Goal: Answer question/provide support: Answer question/provide support

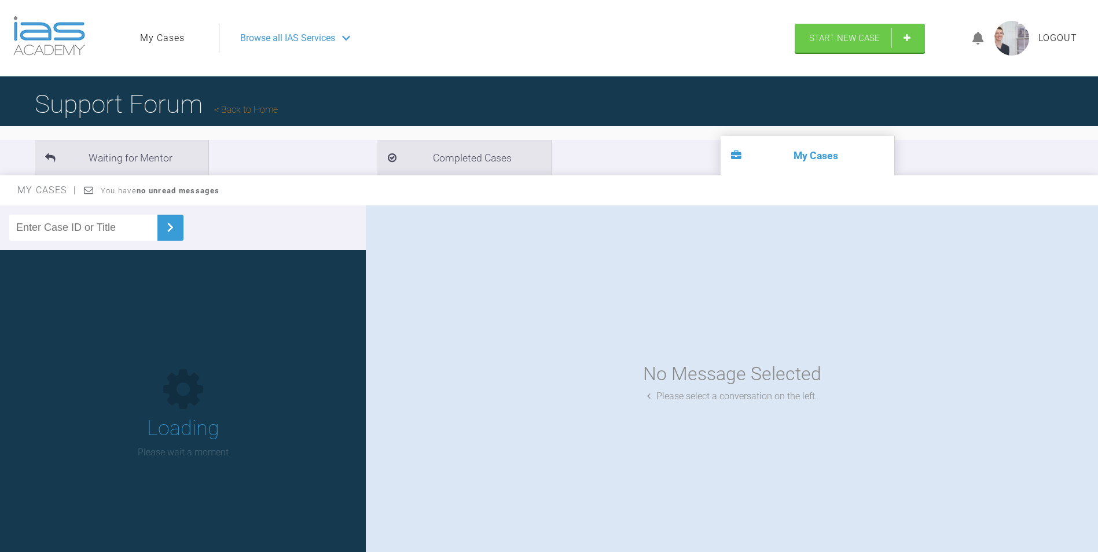
click at [123, 233] on input "text" at bounding box center [83, 228] width 148 height 26
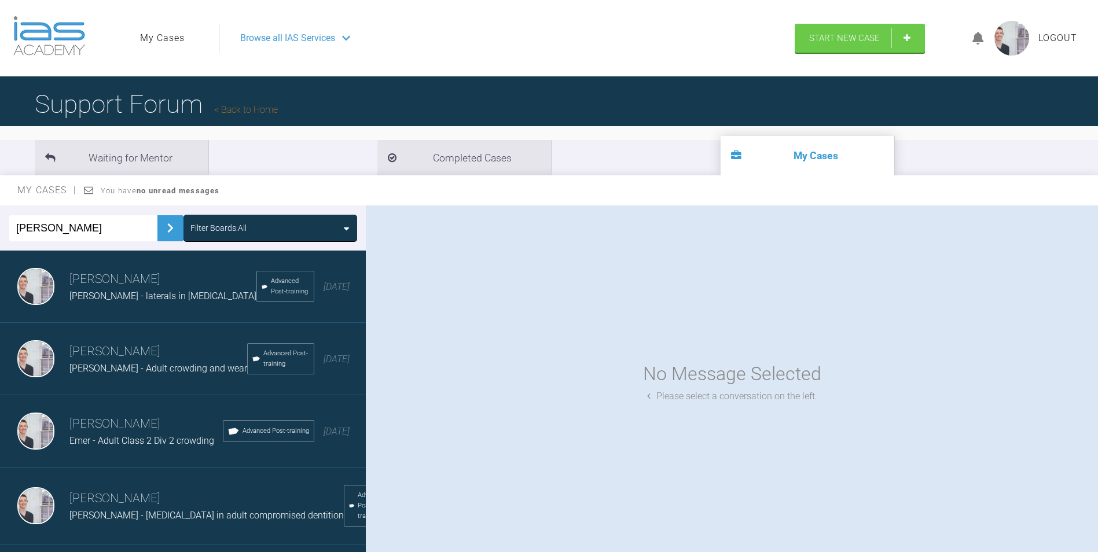
click at [161, 226] on img at bounding box center [170, 228] width 19 height 19
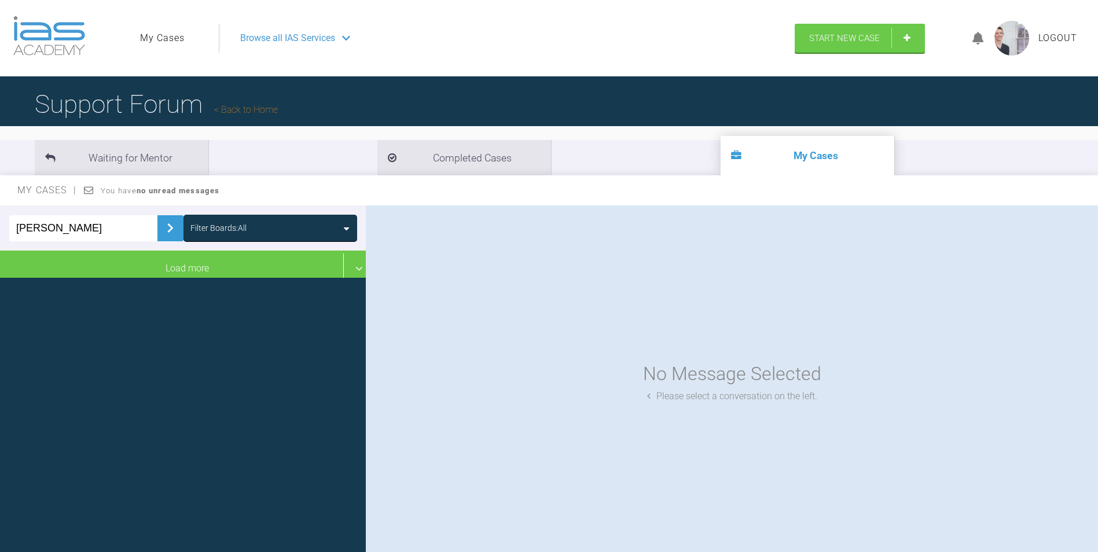
click at [166, 230] on img at bounding box center [170, 228] width 19 height 19
drag, startPoint x: 49, startPoint y: 230, endPoint x: 35, endPoint y: 234, distance: 14.3
click at [35, 234] on input "[PERSON_NAME]" at bounding box center [83, 228] width 148 height 26
type input "kait"
click at [161, 222] on img at bounding box center [170, 228] width 19 height 19
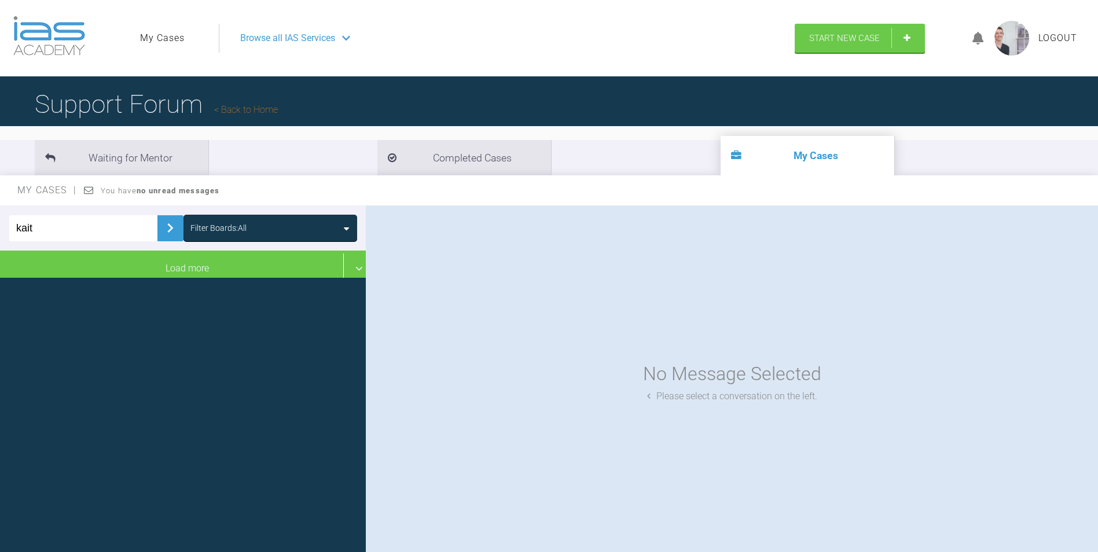
click at [161, 223] on img at bounding box center [170, 228] width 19 height 19
click at [236, 223] on div "Filter Boards: All" at bounding box center [218, 228] width 56 height 13
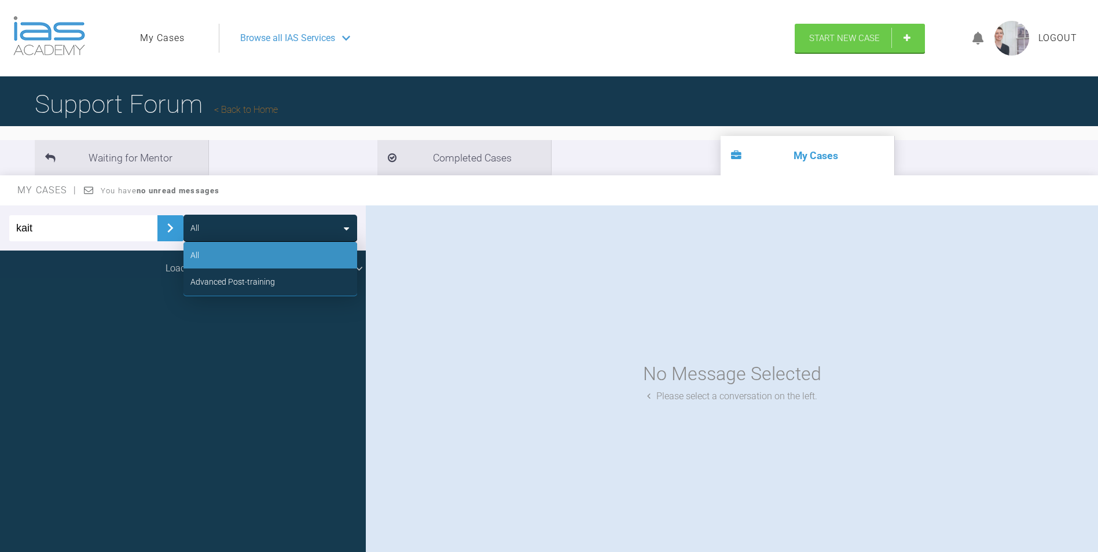
click at [244, 277] on div "Advanced Post-training" at bounding box center [232, 282] width 85 height 13
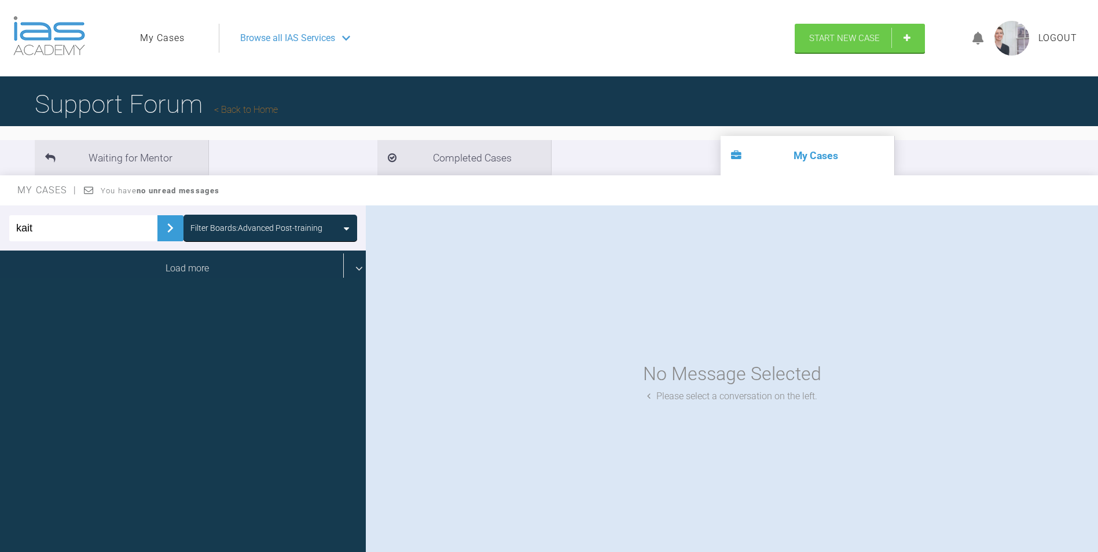
click at [188, 266] on div "Load more" at bounding box center [187, 269] width 374 height 36
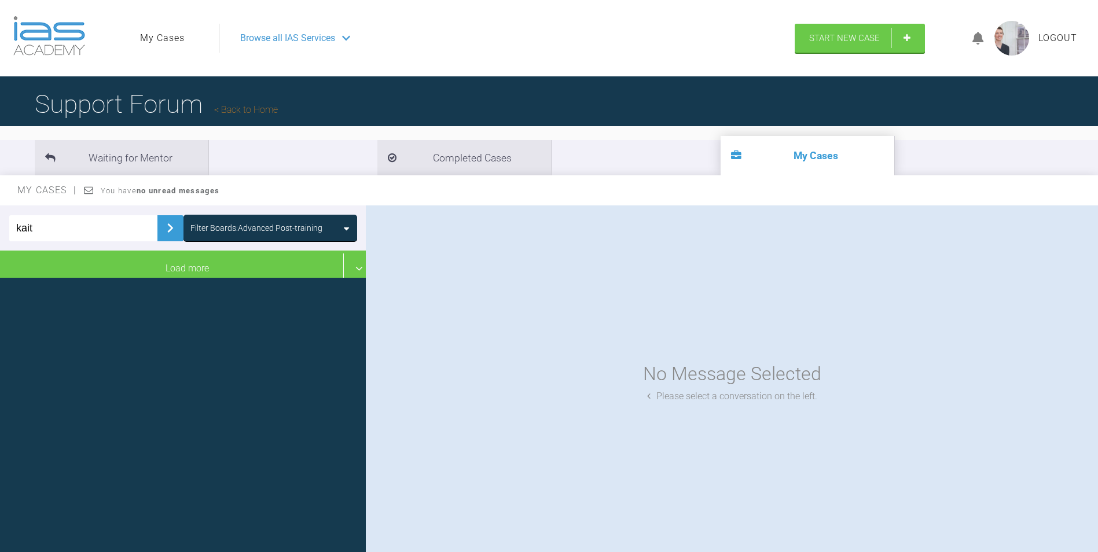
click at [166, 233] on img at bounding box center [170, 228] width 19 height 19
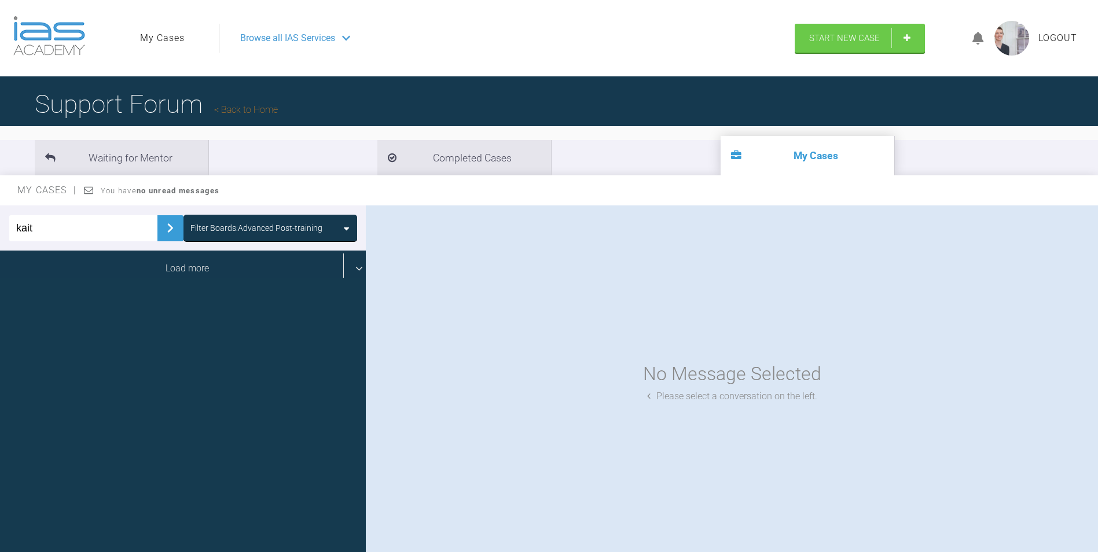
click at [179, 270] on div "Load more" at bounding box center [187, 269] width 374 height 36
click at [180, 268] on div "Load more" at bounding box center [187, 269] width 374 height 36
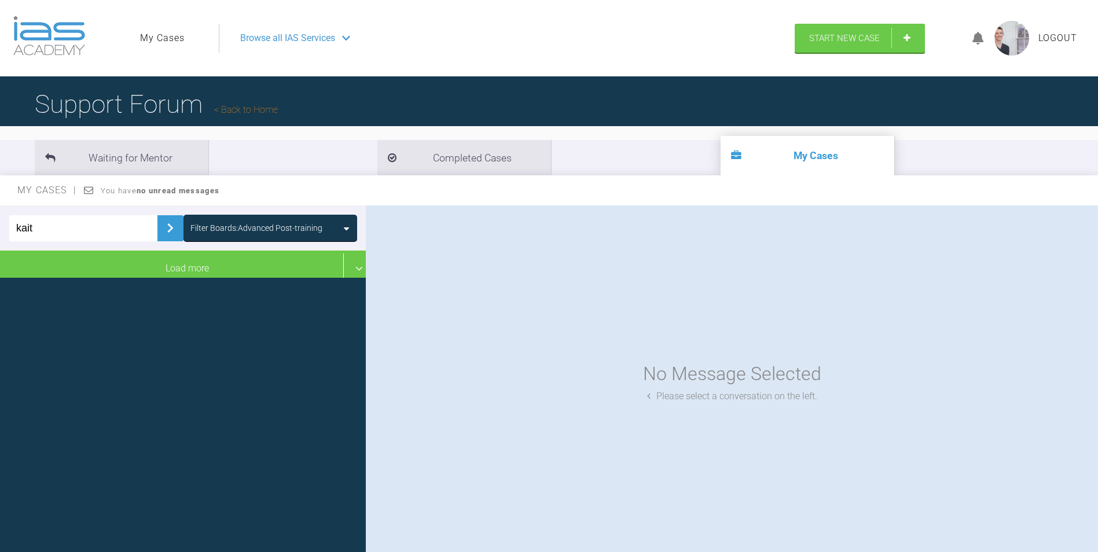
click at [229, 225] on div "Filter Boards: Advanced Post-training" at bounding box center [256, 228] width 132 height 13
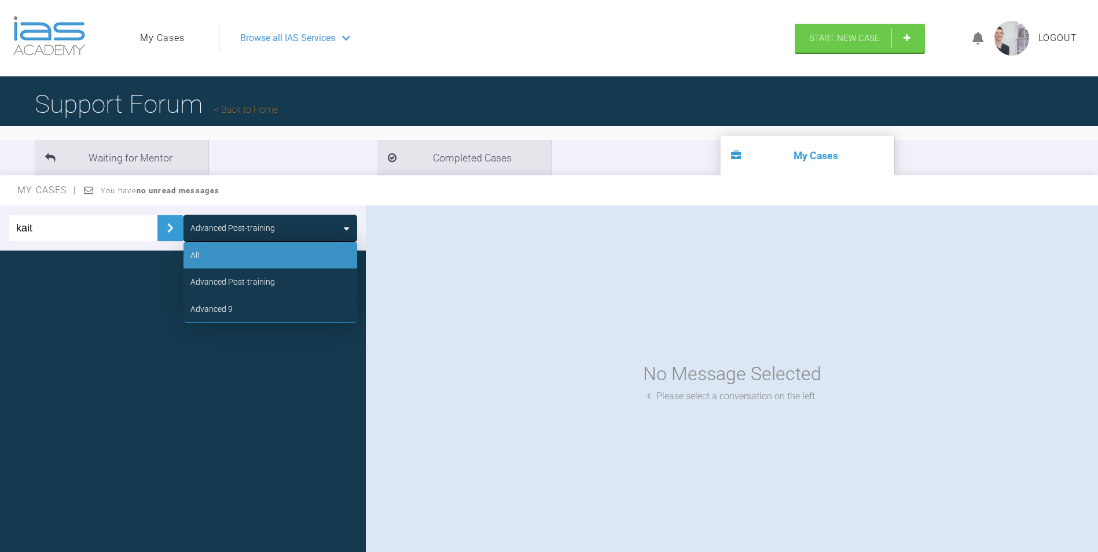
click at [229, 255] on div "All" at bounding box center [270, 255] width 174 height 27
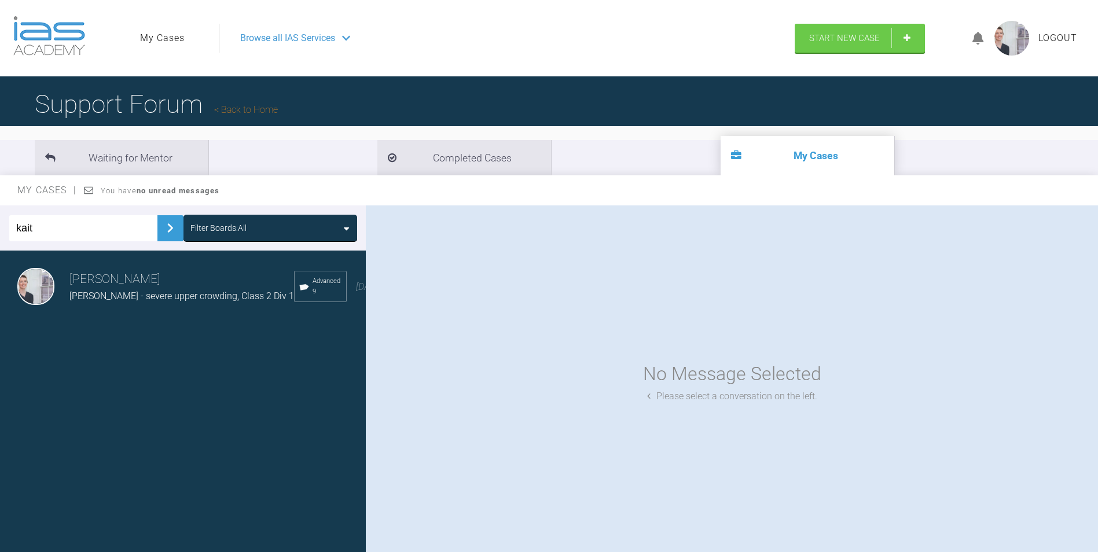
click at [201, 298] on span "[PERSON_NAME] - severe upper crowding, Class 2 Div 1" at bounding box center [181, 296] width 225 height 11
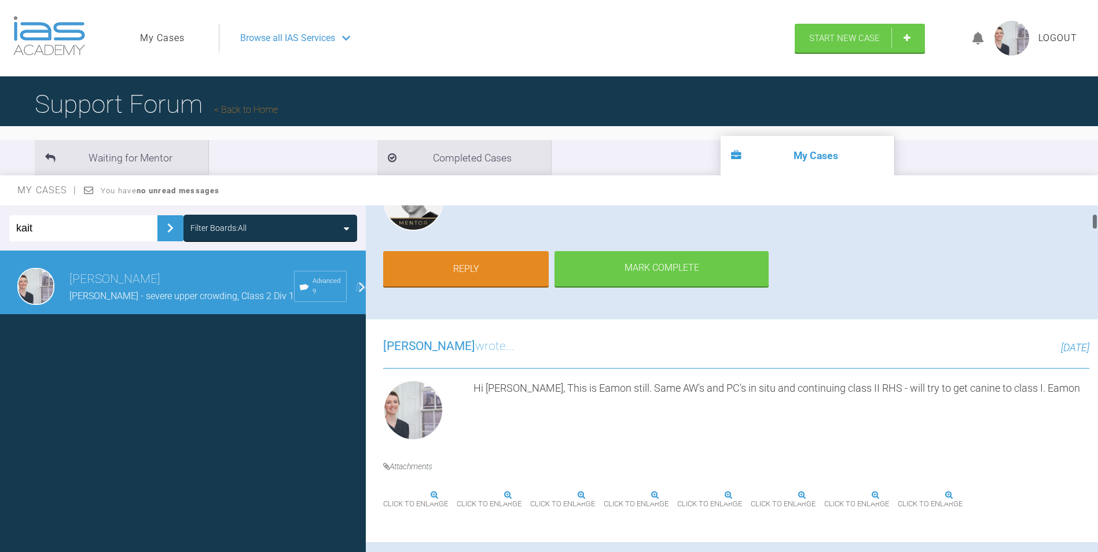
scroll to position [174, 0]
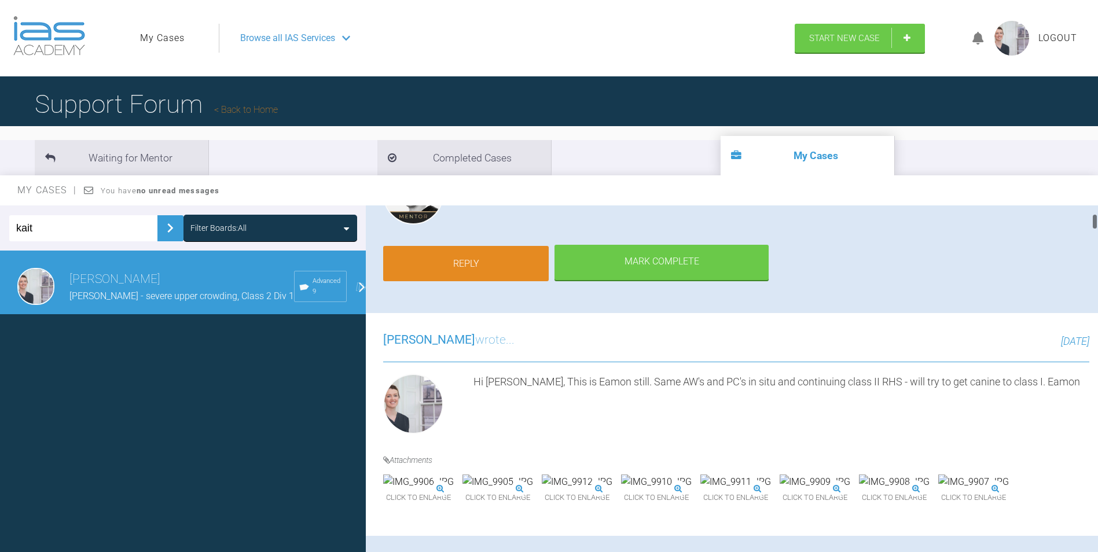
click at [478, 267] on link "Reply" at bounding box center [466, 264] width 166 height 36
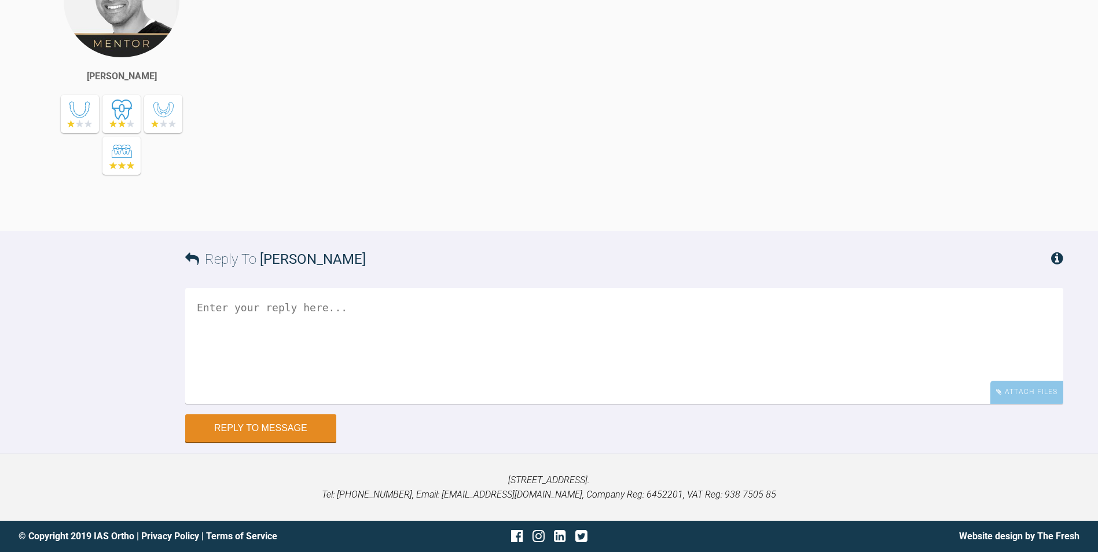
scroll to position [11368, 0]
click at [1037, 393] on div "Attach Files" at bounding box center [1026, 392] width 73 height 23
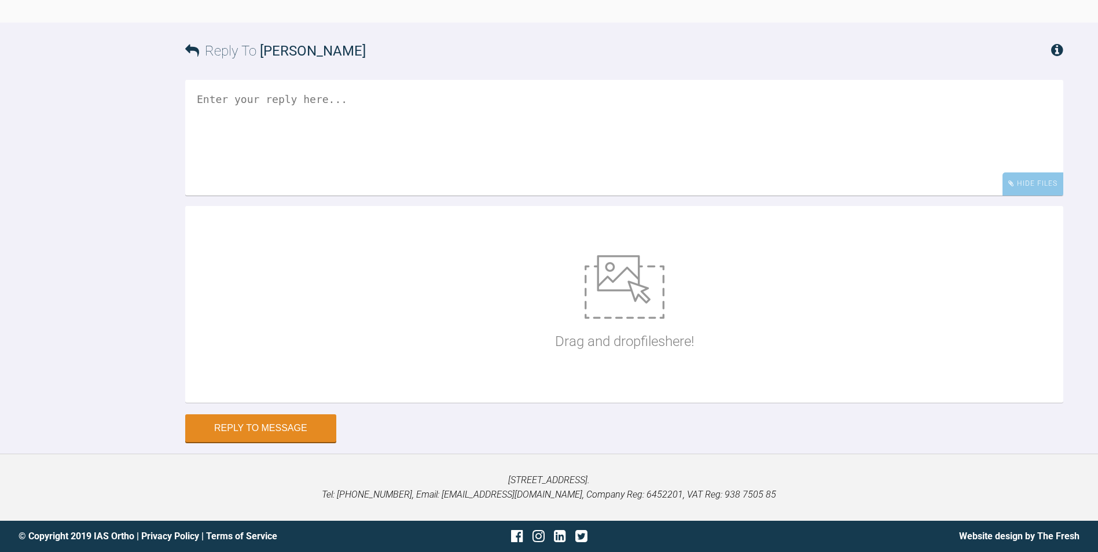
scroll to position [11576, 0]
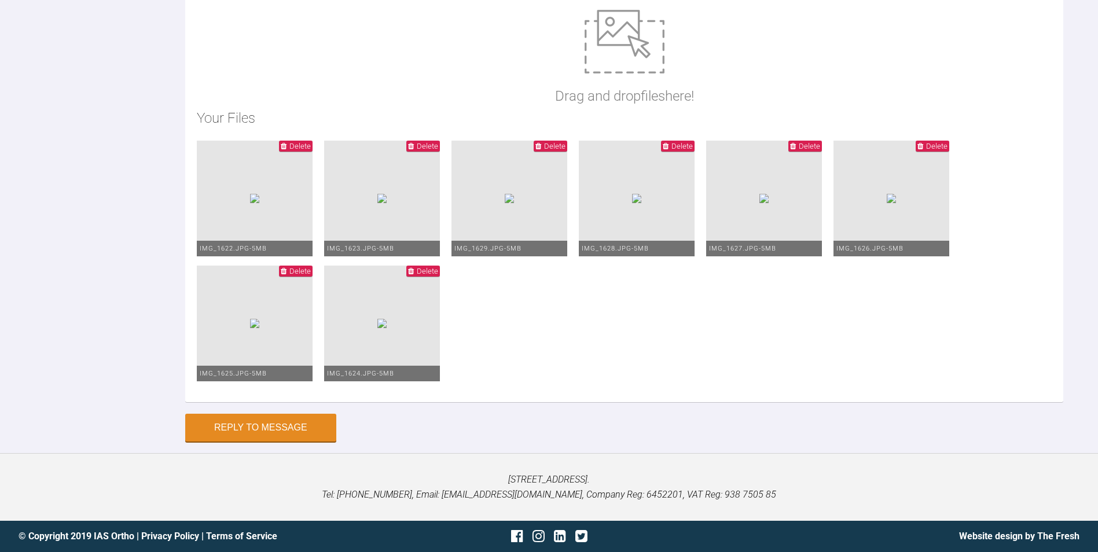
type textarea "Hi [PERSON_NAME], This is [PERSON_NAME] [DATE]. The right canine is not class I…"
click at [291, 431] on button "Reply to Message" at bounding box center [260, 429] width 151 height 28
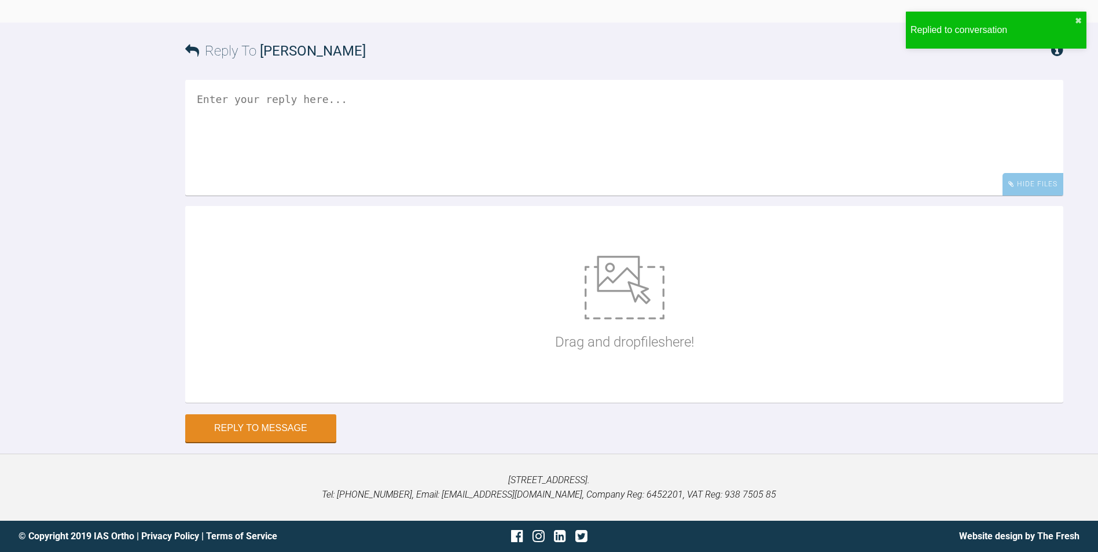
scroll to position [11760, 0]
